Goal: Task Accomplishment & Management: Manage account settings

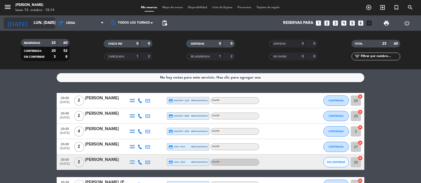
click at [39, 23] on input "lun. [DATE]" at bounding box center [56, 23] width 51 height 10
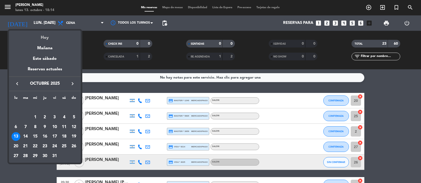
click at [45, 37] on div "Hoy" at bounding box center [45, 36] width 72 height 11
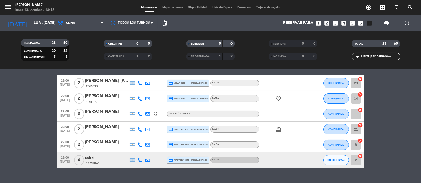
scroll to position [318, 0]
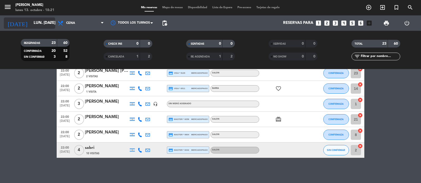
click at [35, 18] on input "lun. [DATE]" at bounding box center [56, 23] width 51 height 10
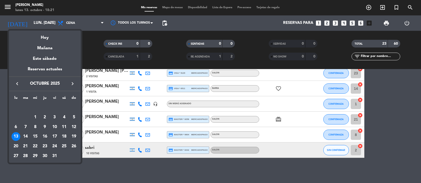
click at [330, 22] on div at bounding box center [210, 91] width 421 height 183
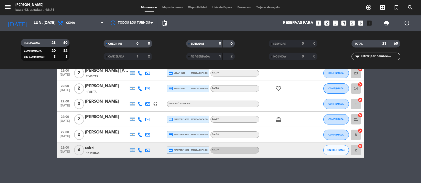
click at [328, 22] on icon "looks_two" at bounding box center [327, 23] width 7 height 7
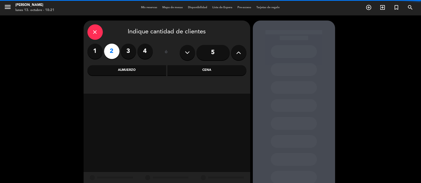
click at [210, 70] on div "Cena" at bounding box center [206, 70] width 79 height 10
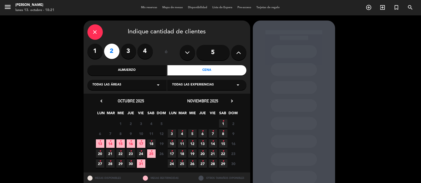
click at [183, 145] on icon "•" at bounding box center [182, 141] width 2 height 8
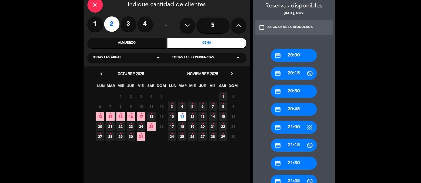
scroll to position [39, 0]
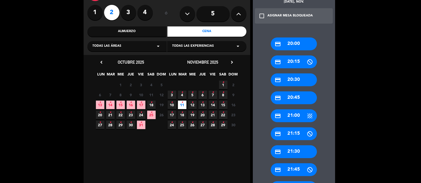
click at [371, 134] on div "close Indique cantidad de clientes 1 2 3 4 ó 5 Almuerzo Cena Todas las áreas ar…" at bounding box center [210, 155] width 421 height 357
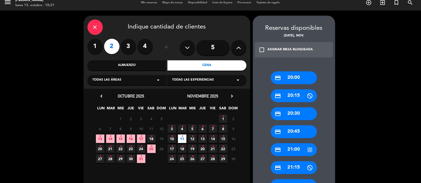
scroll to position [5, 0]
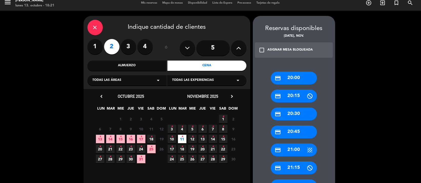
click at [94, 26] on icon "close" at bounding box center [95, 27] width 6 height 6
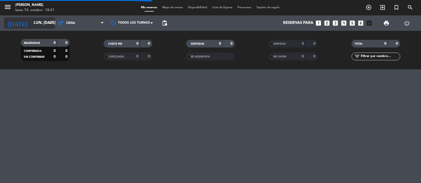
click at [31, 24] on input "lun. [DATE]" at bounding box center [56, 23] width 51 height 10
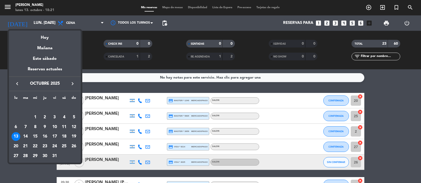
click at [73, 82] on icon "keyboard_arrow_right" at bounding box center [73, 84] width 6 height 6
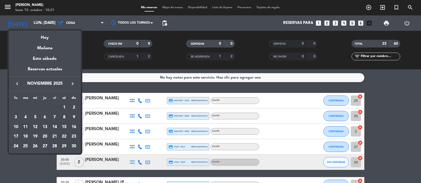
click at [23, 126] on div "11" at bounding box center [25, 127] width 9 height 9
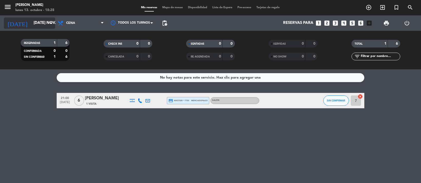
click at [31, 25] on input "[DATE] nov." at bounding box center [56, 23] width 51 height 10
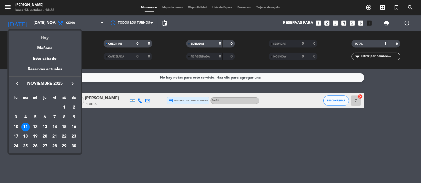
click at [49, 35] on div "Hoy" at bounding box center [45, 36] width 72 height 11
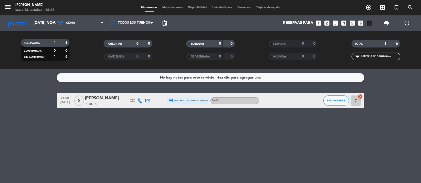
type input "lun. [DATE]"
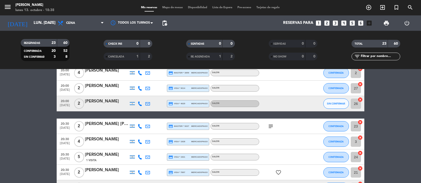
scroll to position [80, 0]
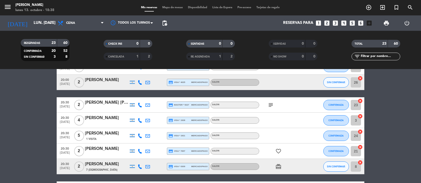
click at [271, 104] on icon "subject" at bounding box center [271, 105] width 6 height 6
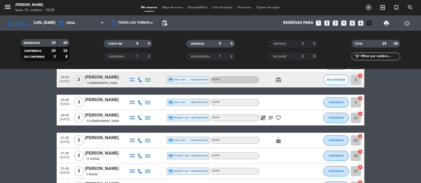
scroll to position [171, 0]
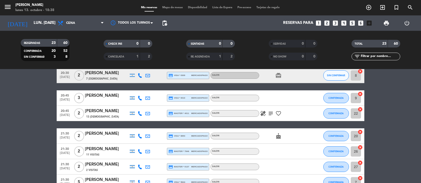
click at [269, 113] on icon "subject" at bounding box center [271, 113] width 6 height 6
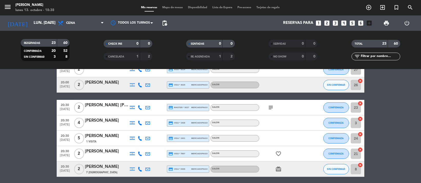
scroll to position [22, 0]
